Goal: Information Seeking & Learning: Check status

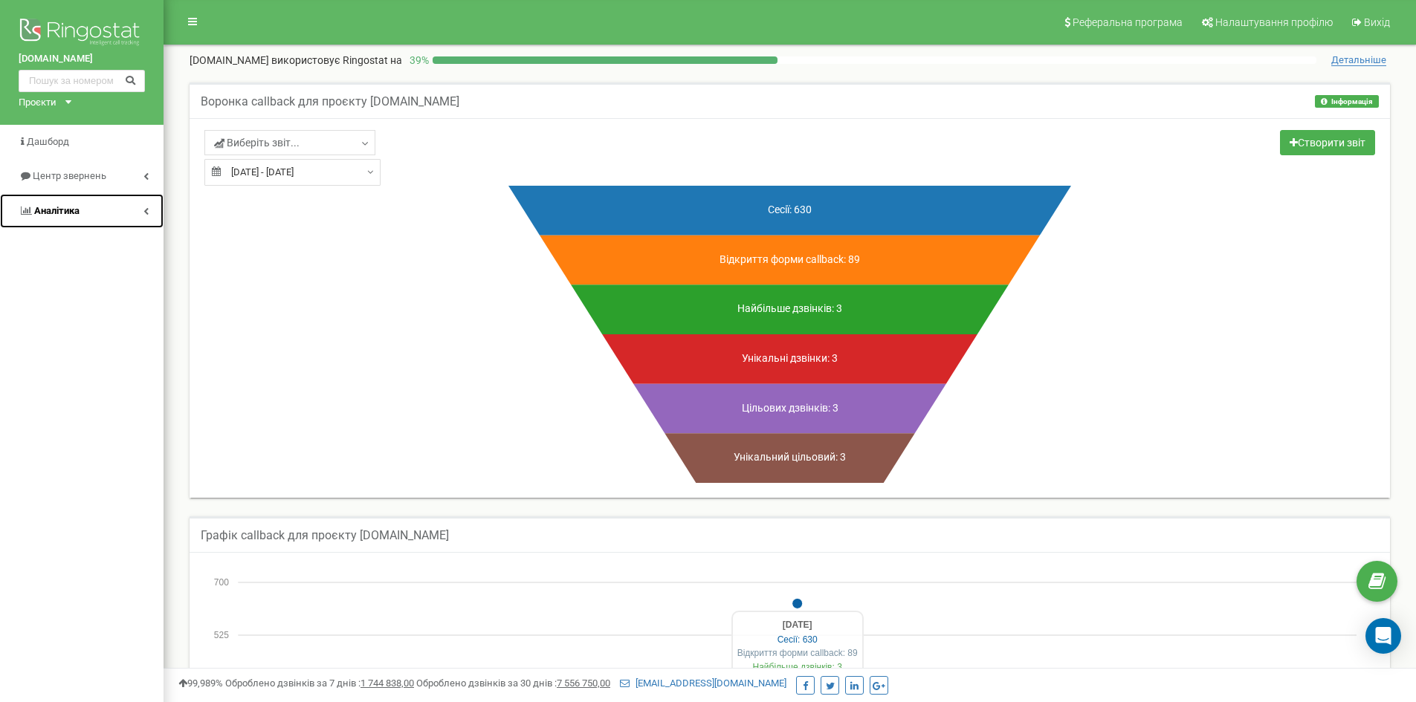
click at [61, 212] on span "Аналiтика" at bounding box center [56, 210] width 45 height 11
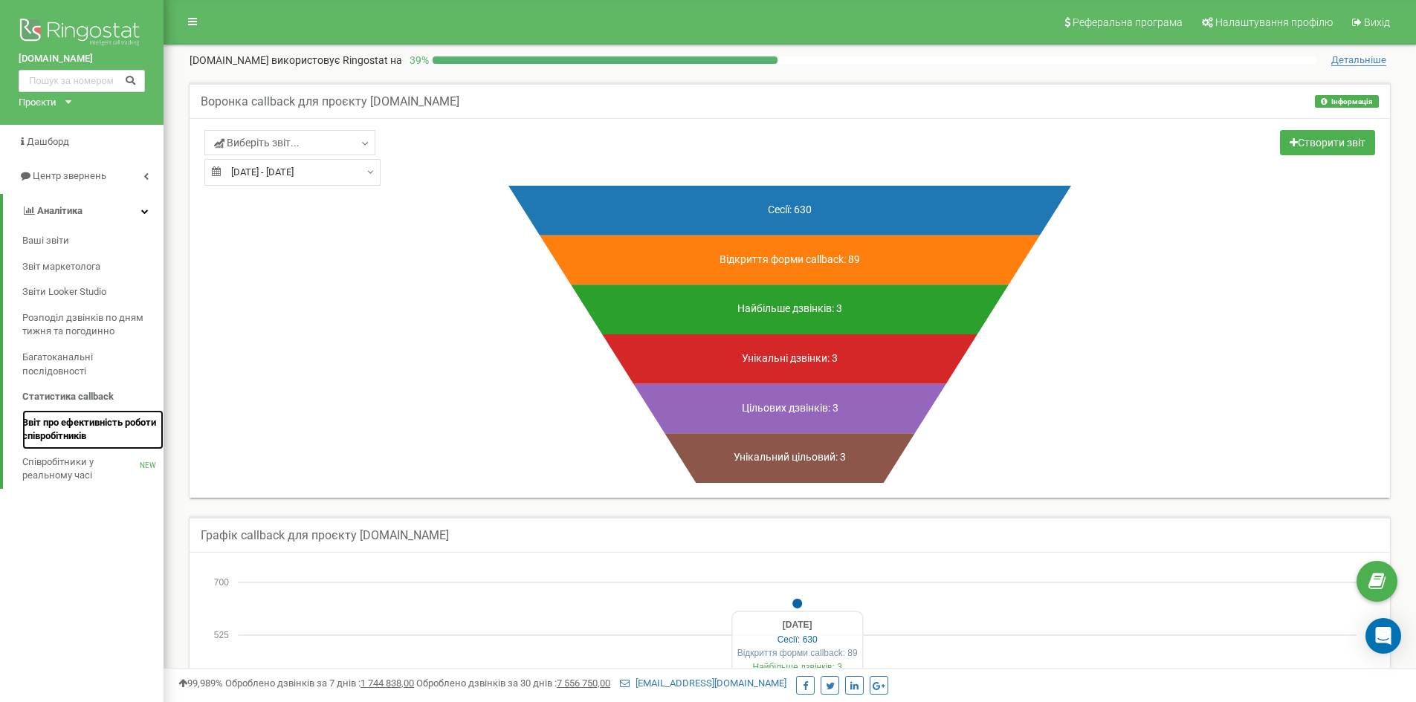
click at [77, 427] on span "Звіт про ефективність роботи співробітників" at bounding box center [89, 430] width 134 height 28
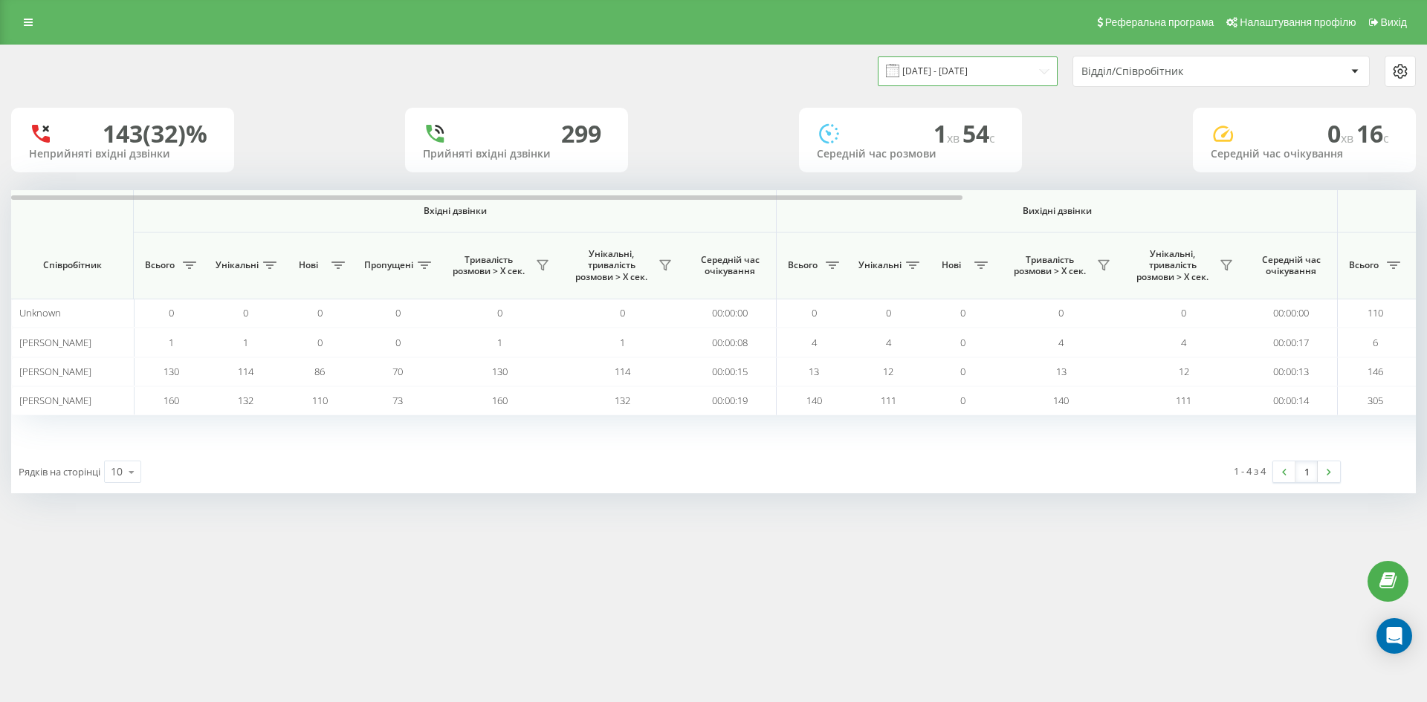
click at [963, 73] on input "[DATE] - [DATE]" at bounding box center [968, 70] width 180 height 29
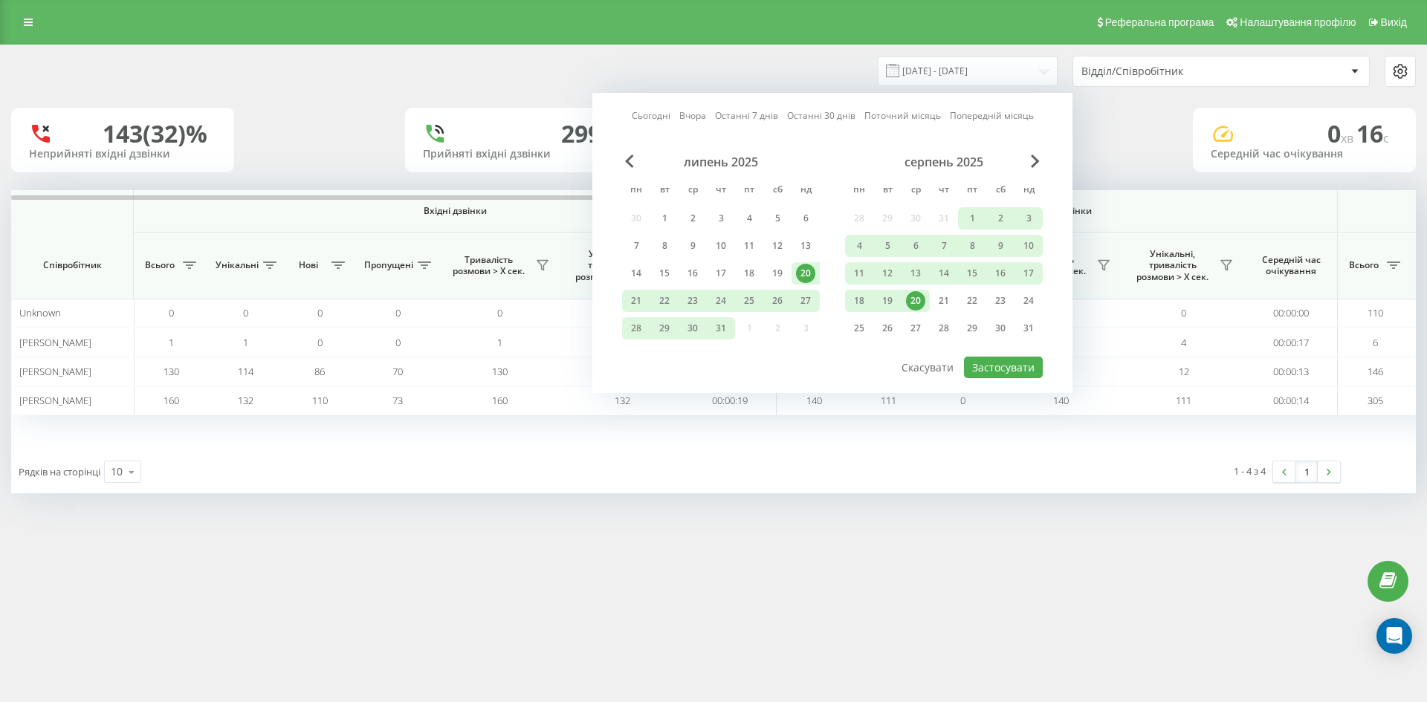
click at [922, 302] on div "20" at bounding box center [915, 300] width 19 height 19
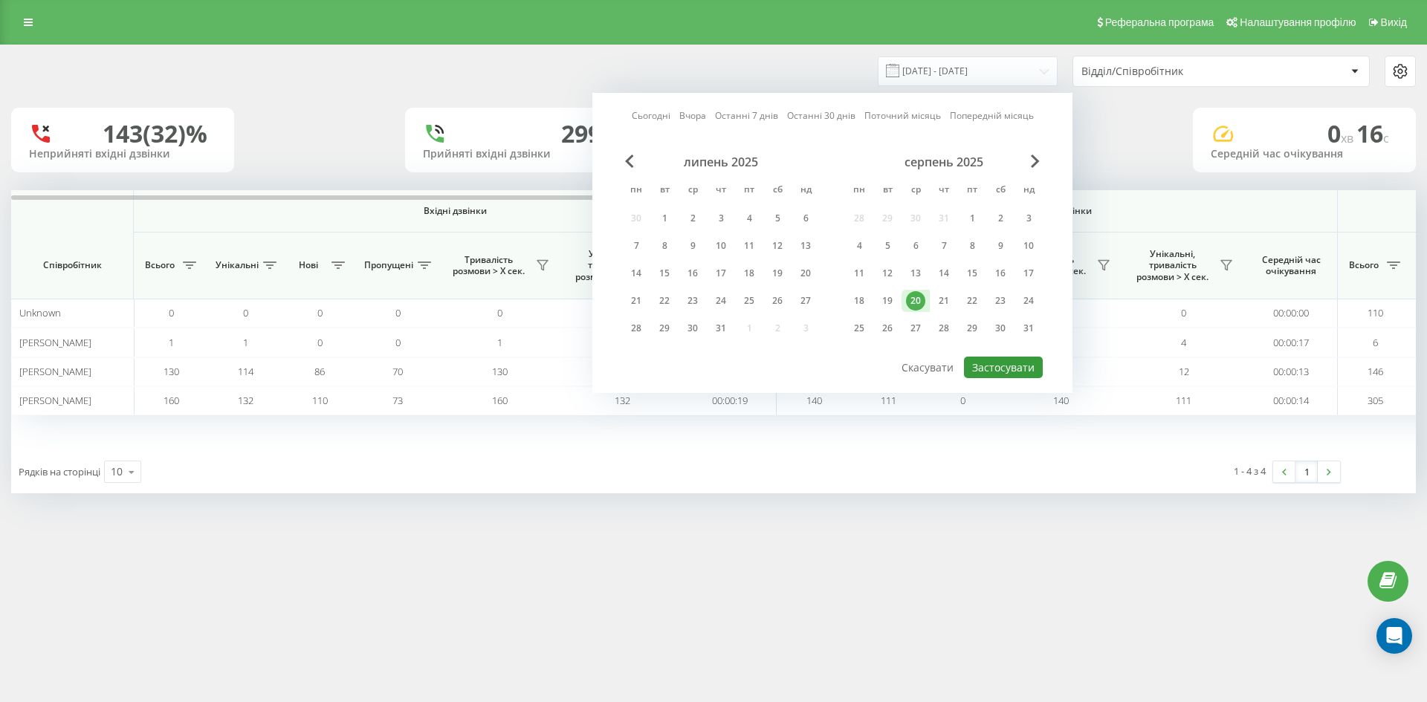
click at [1015, 370] on button "Застосувати" at bounding box center [1003, 368] width 79 height 22
type input "20.08.2025 - 20.08.2025"
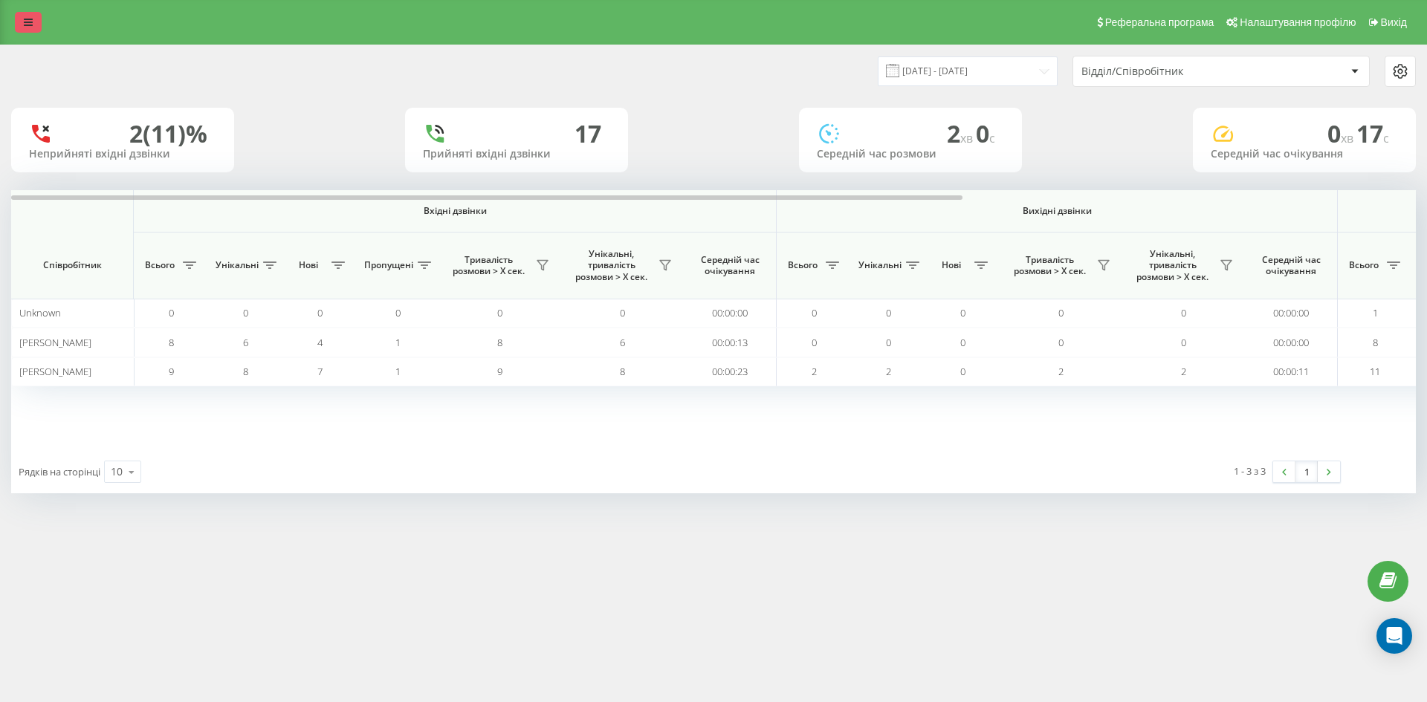
click at [35, 19] on link at bounding box center [28, 22] width 27 height 21
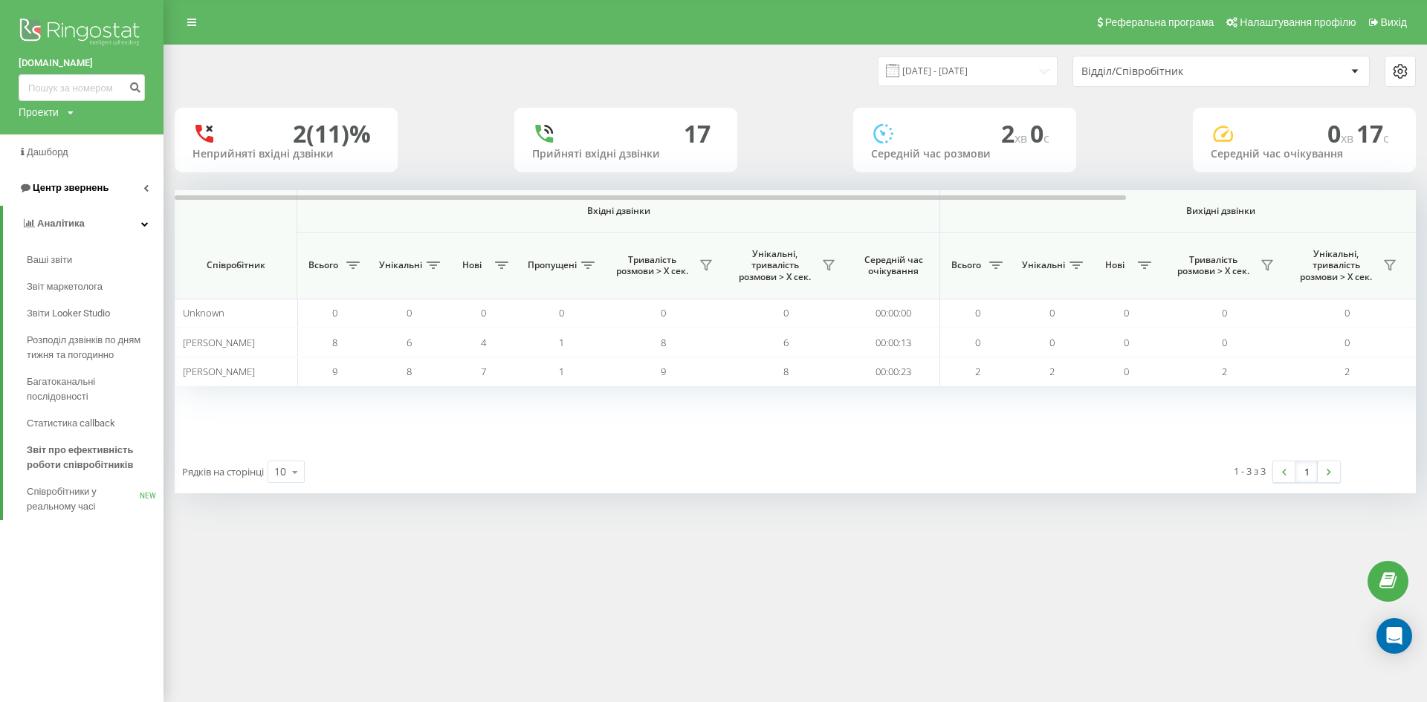
click at [62, 193] on span "Центр звернень" at bounding box center [71, 187] width 76 height 11
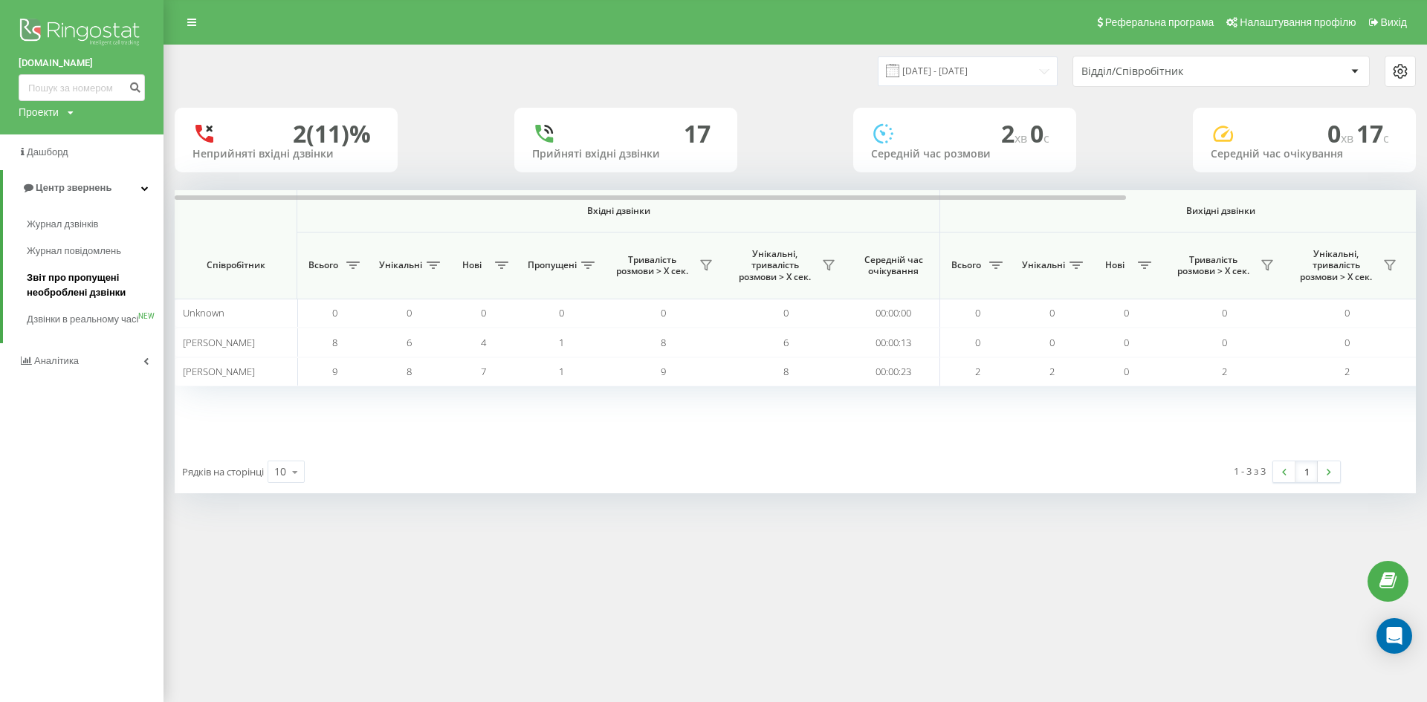
click at [80, 290] on span "Звіт про пропущені необроблені дзвінки" at bounding box center [91, 286] width 129 height 30
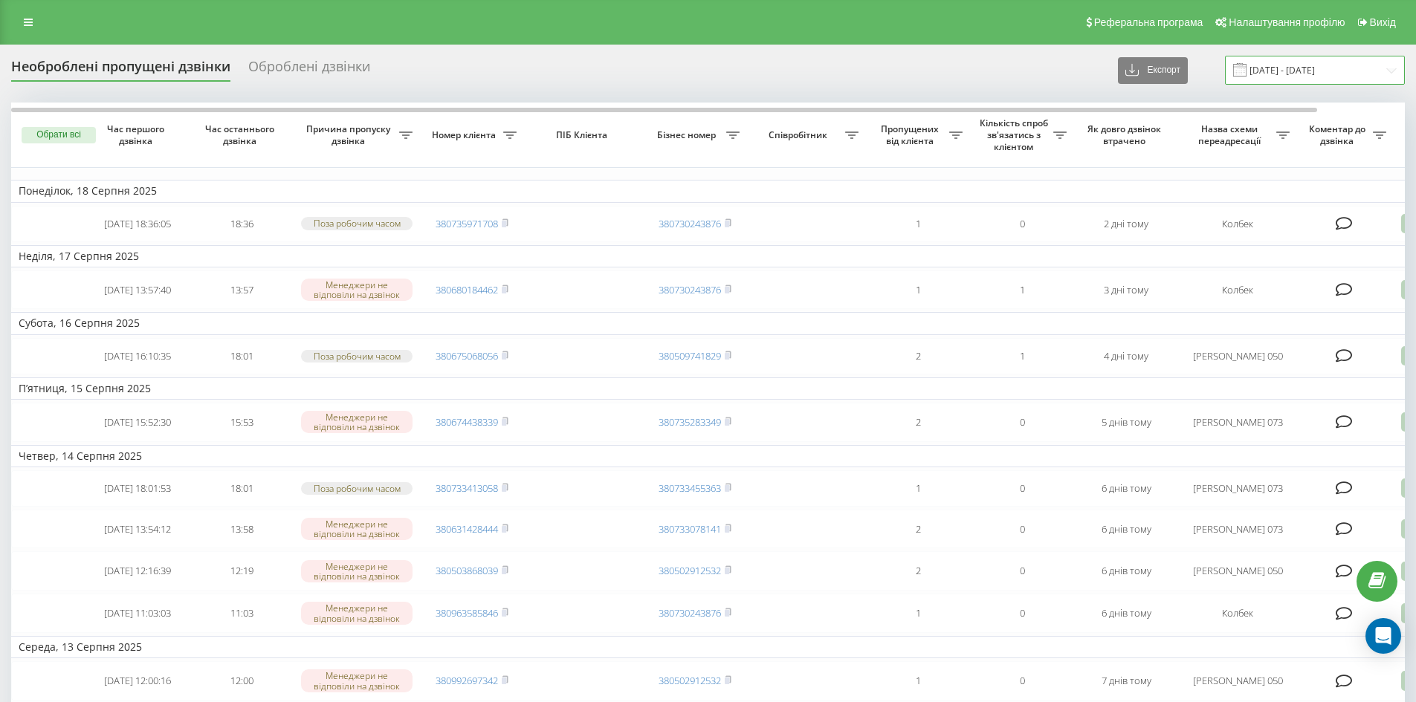
click at [1313, 62] on input "[DATE] - [DATE]" at bounding box center [1315, 70] width 180 height 29
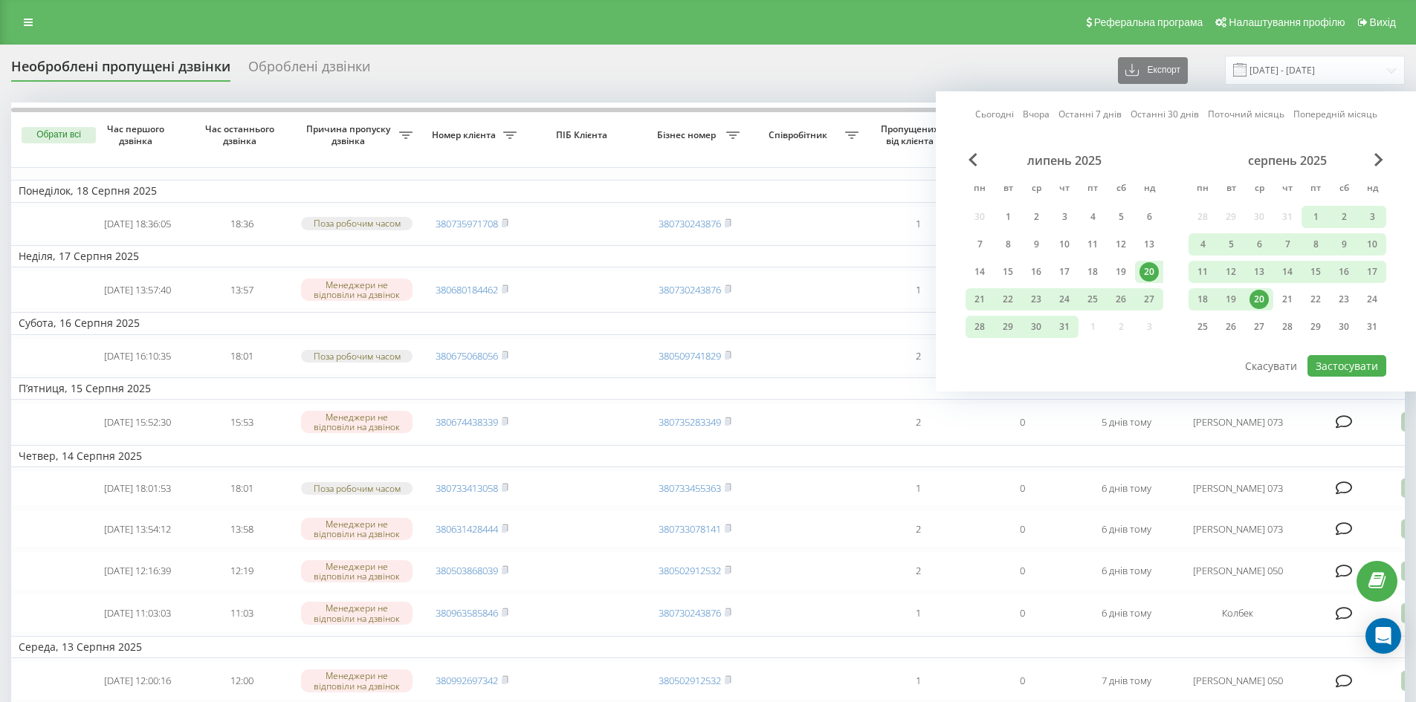
click at [1264, 305] on div "20" at bounding box center [1258, 299] width 19 height 19
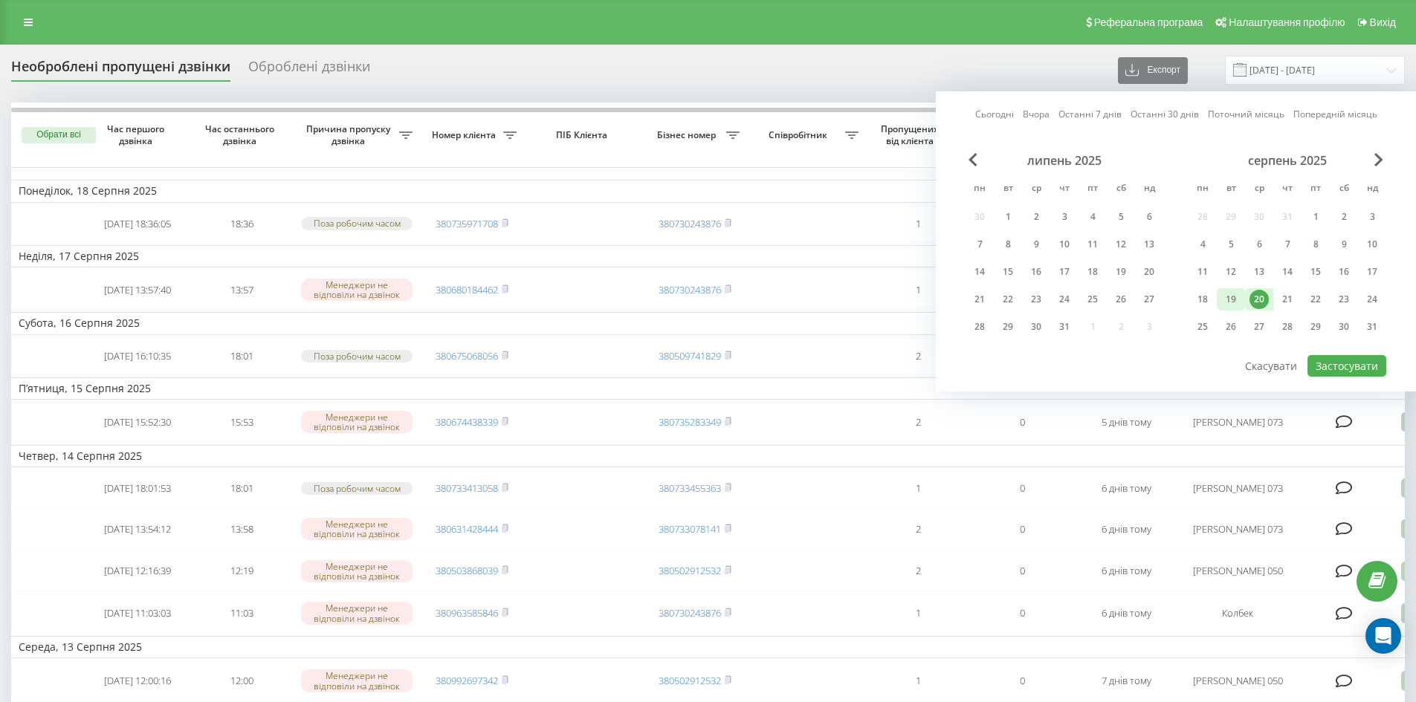
click at [1226, 299] on div "19" at bounding box center [1230, 299] width 19 height 19
click at [1253, 298] on div "20" at bounding box center [1258, 299] width 19 height 19
click at [1227, 302] on div "19" at bounding box center [1230, 299] width 19 height 19
click at [1267, 291] on div "20" at bounding box center [1259, 299] width 28 height 22
click at [1224, 300] on div "19" at bounding box center [1230, 299] width 19 height 19
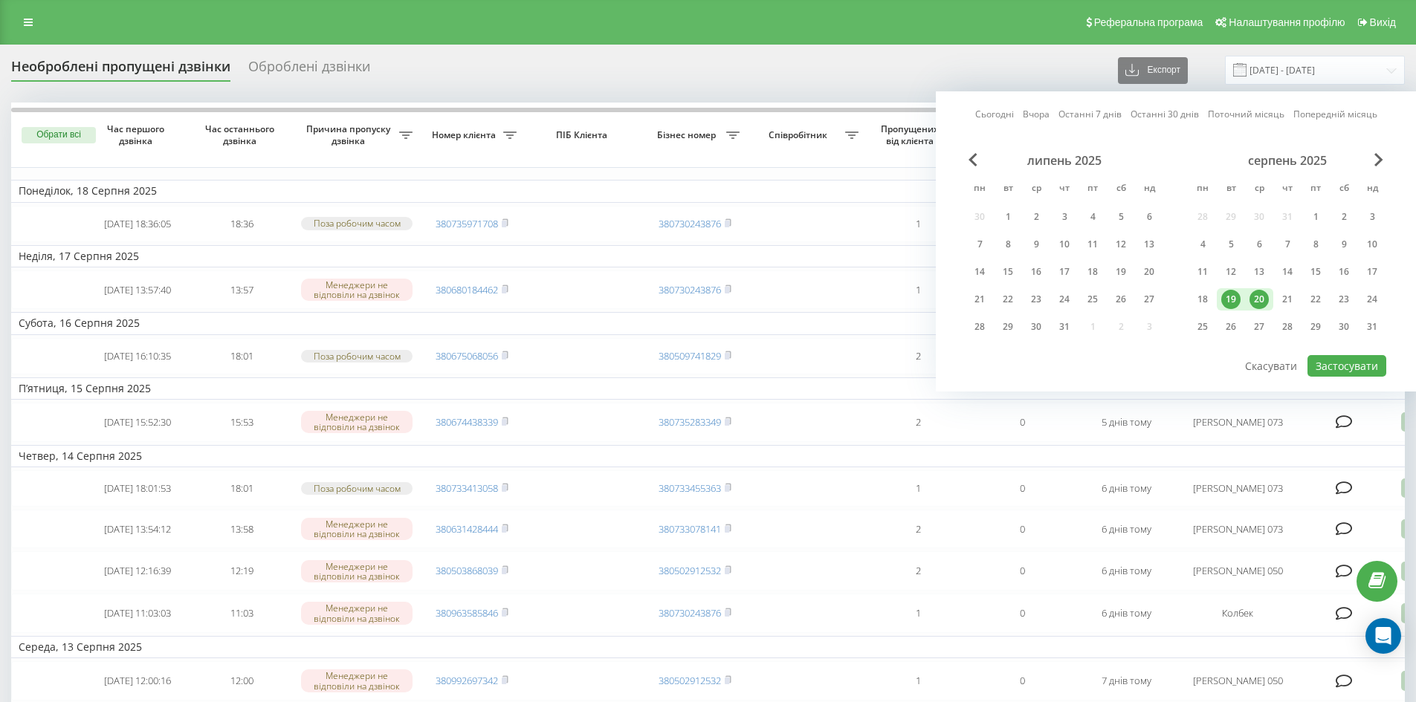
click at [1224, 300] on div "19" at bounding box center [1230, 299] width 19 height 19
click at [1339, 371] on button "Застосувати" at bounding box center [1346, 366] width 79 height 22
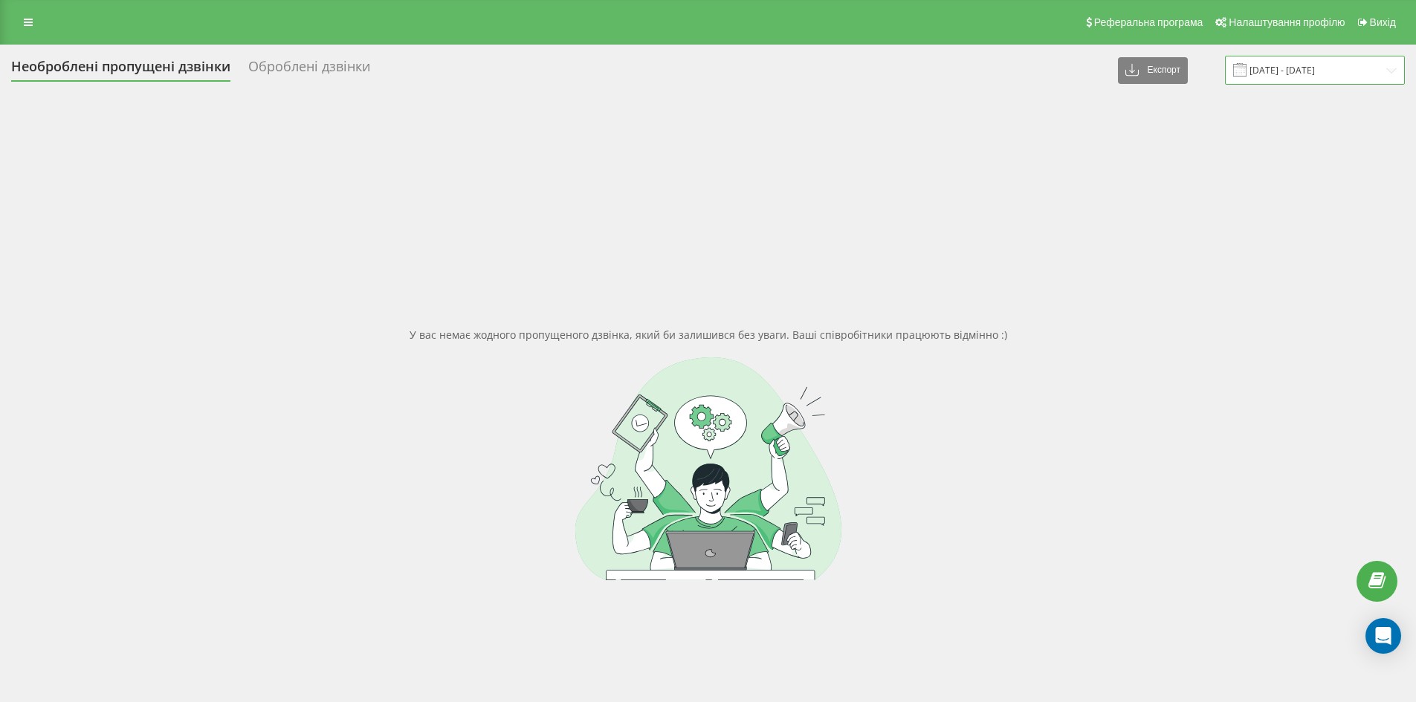
click at [1291, 71] on input "[DATE] - [DATE]" at bounding box center [1315, 70] width 180 height 29
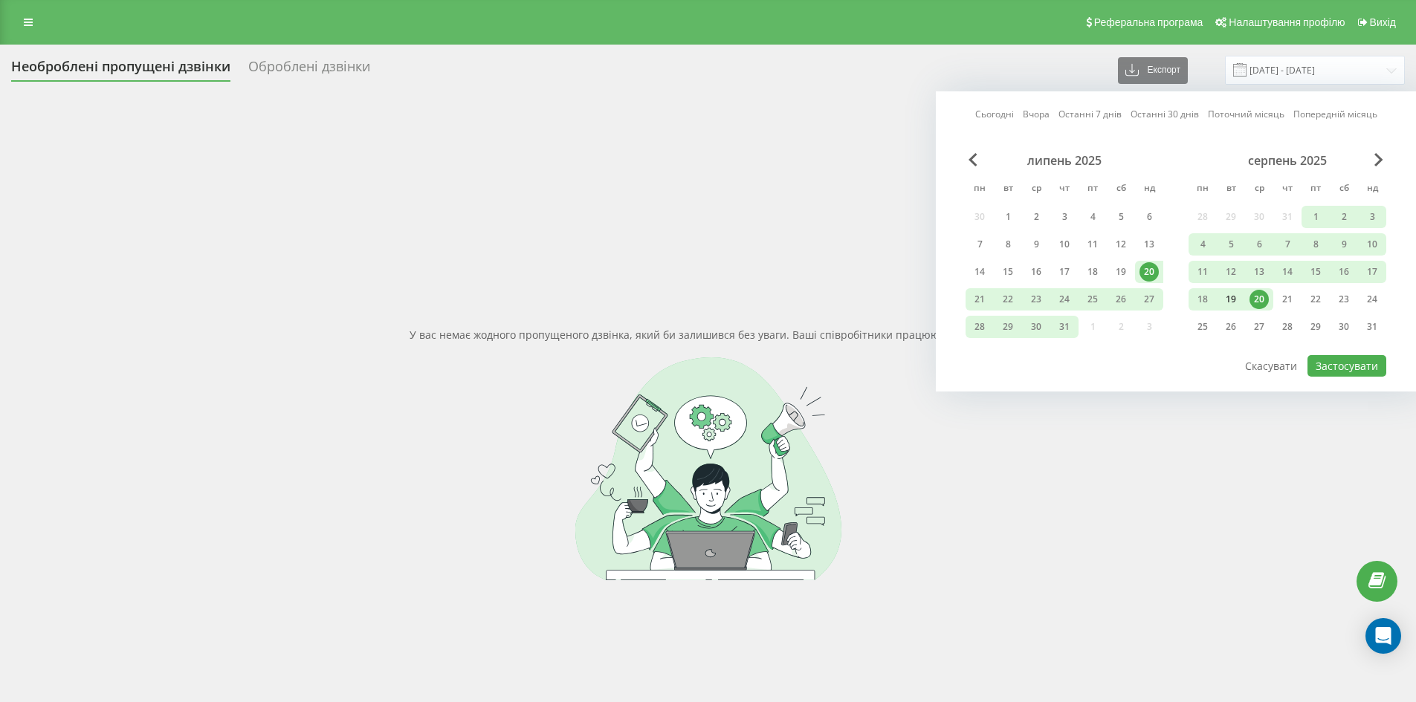
click at [1224, 298] on div "19" at bounding box center [1230, 299] width 19 height 19
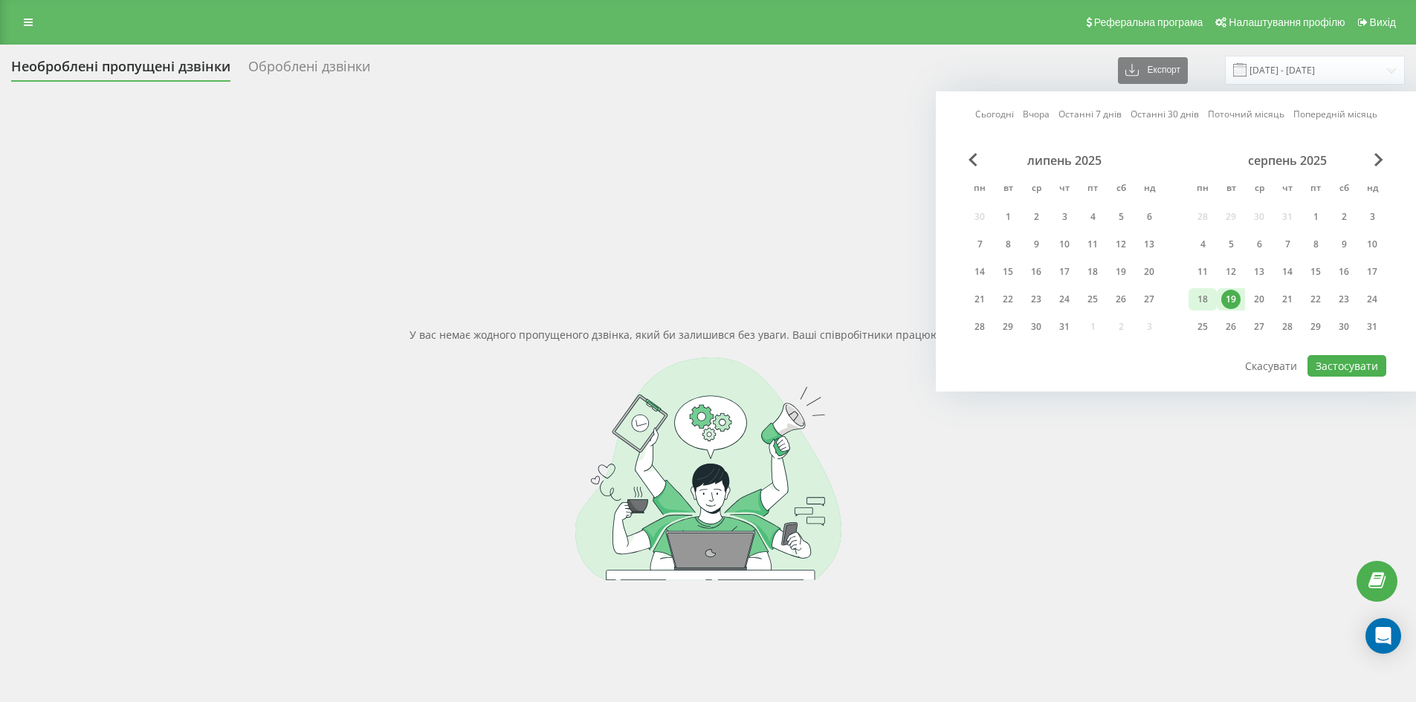
click at [1206, 298] on div "18" at bounding box center [1202, 299] width 19 height 19
click at [1345, 362] on button "Застосувати" at bounding box center [1346, 366] width 79 height 22
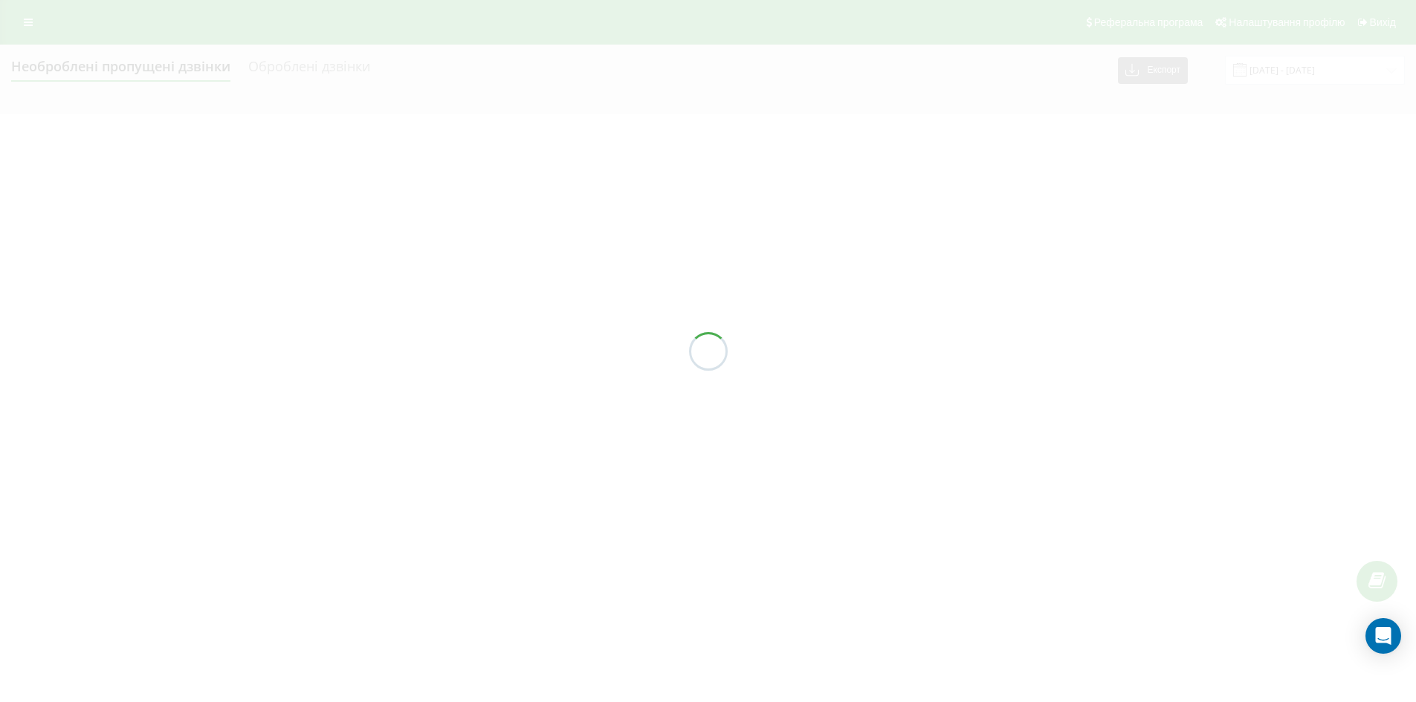
type input "18.08.2025 - 18.08.2025"
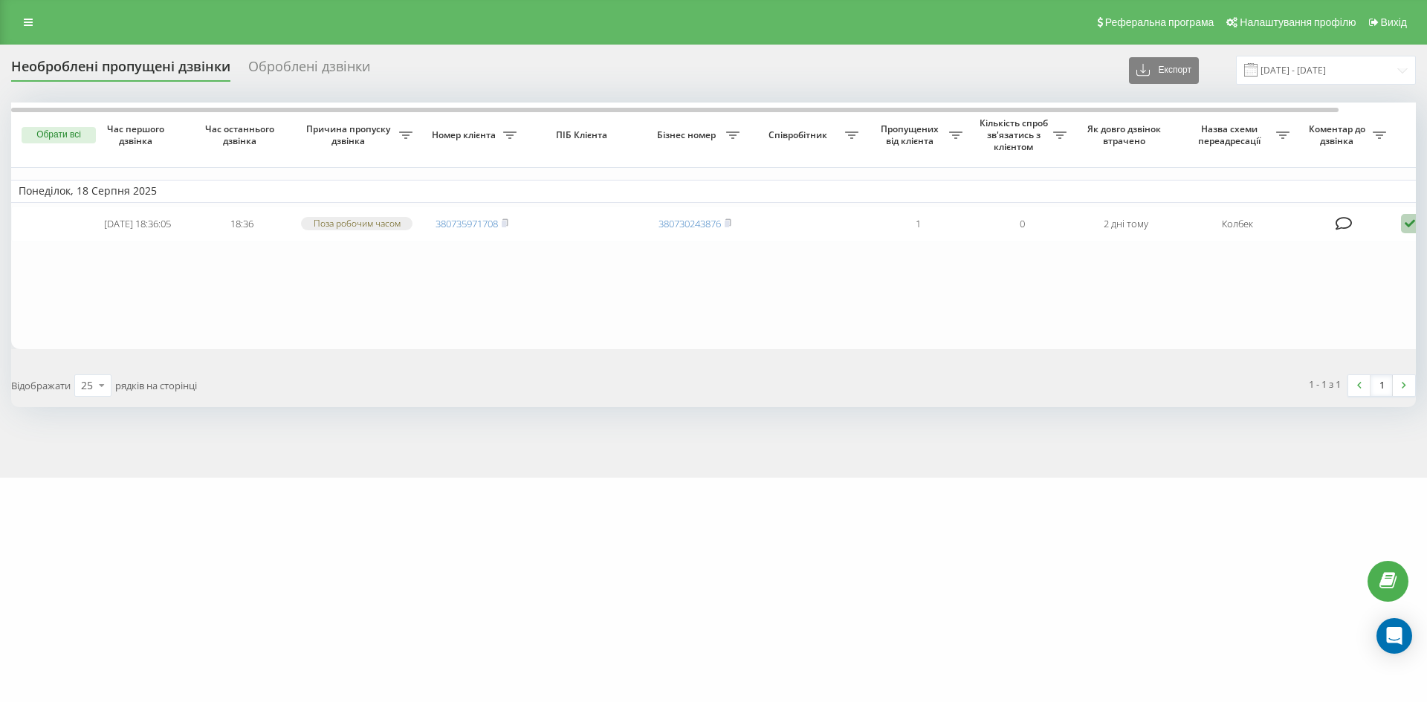
click at [312, 68] on div "Оброблені дзвінки" at bounding box center [309, 70] width 122 height 23
click at [307, 66] on div "Оброблені дзвінки" at bounding box center [309, 70] width 122 height 23
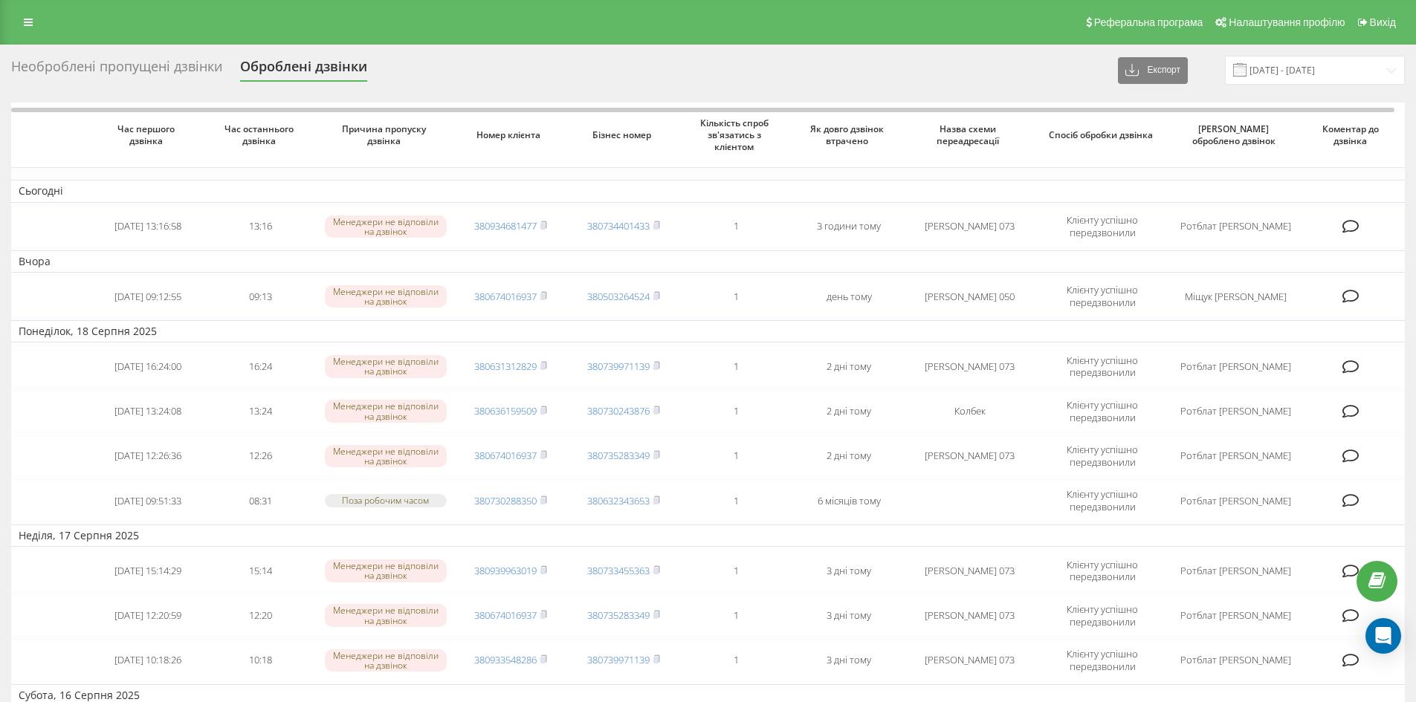
click at [187, 68] on div "Необроблені пропущені дзвінки" at bounding box center [116, 70] width 211 height 23
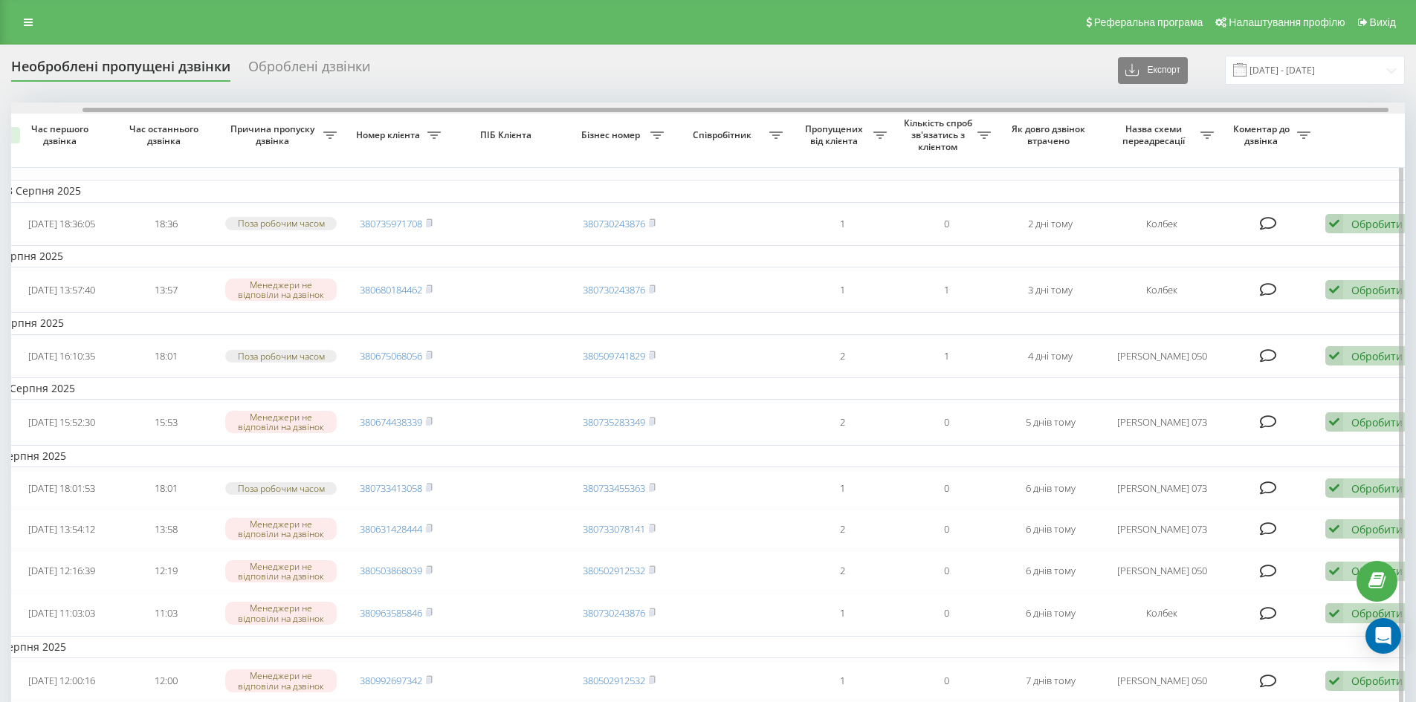
scroll to position [0, 93]
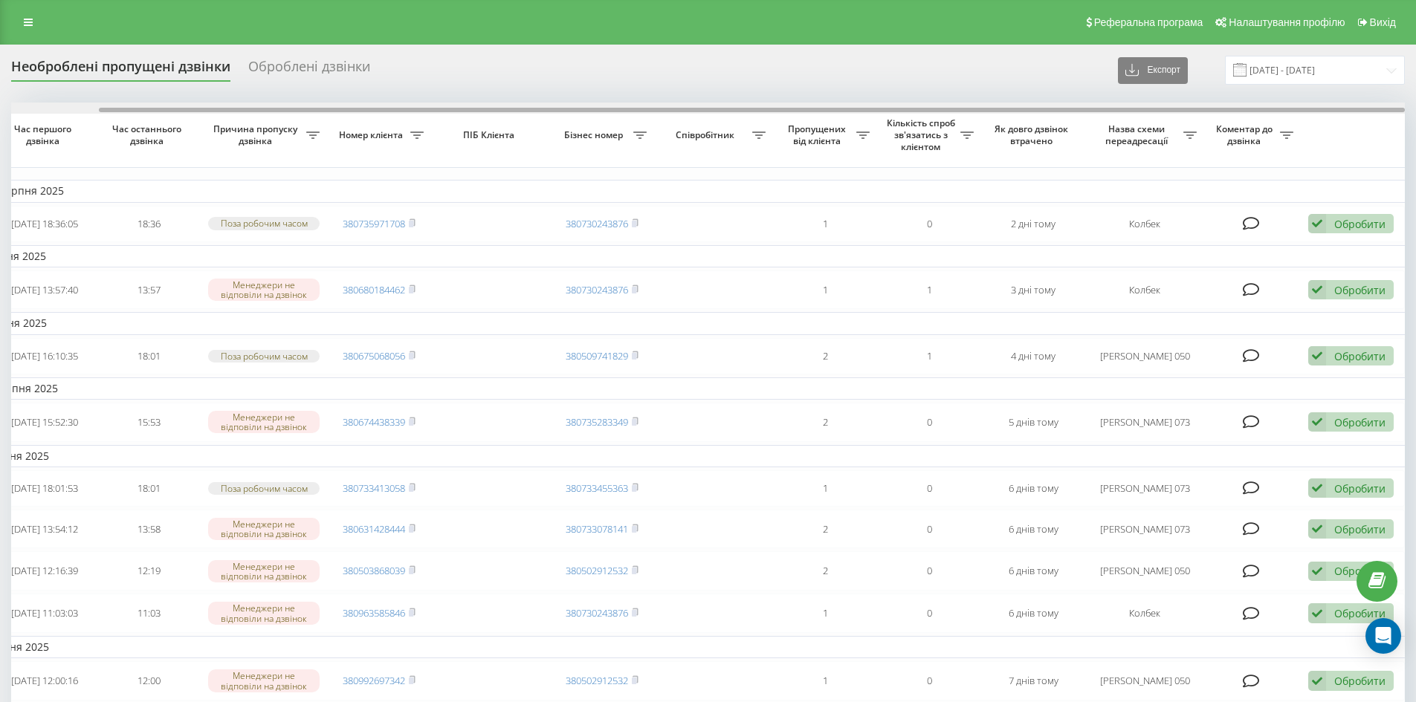
drag, startPoint x: 1299, startPoint y: 109, endPoint x: 1411, endPoint y: 111, distance: 112.3
